Goal: Information Seeking & Learning: Learn about a topic

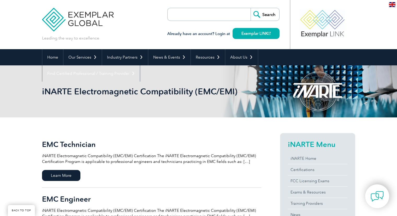
scroll to position [78, 0]
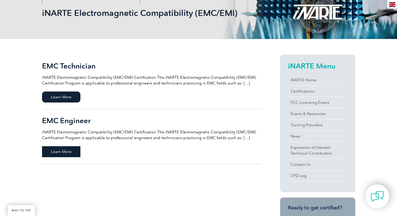
click at [56, 152] on span "Learn More" at bounding box center [61, 151] width 38 height 11
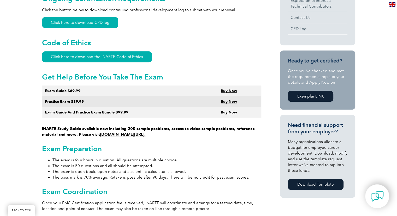
scroll to position [271, 0]
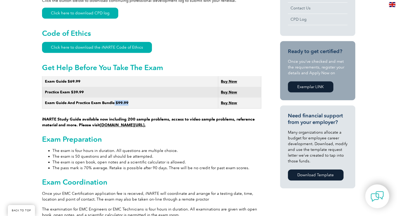
drag, startPoint x: 128, startPoint y: 97, endPoint x: 113, endPoint y: 98, distance: 15.7
click at [113, 98] on td "Exam Guide And Practice Exam Bundle $99.99" at bounding box center [130, 102] width 176 height 11
copy strong "$99.99"
click at [33, 87] on div "General Overview iNARTE Electromagnetic Compatibility (EMC/EMI) Certification T…" at bounding box center [198, 198] width 397 height 705
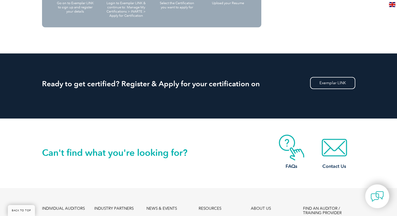
scroll to position [835, 0]
